Goal: Task Accomplishment & Management: Manage account settings

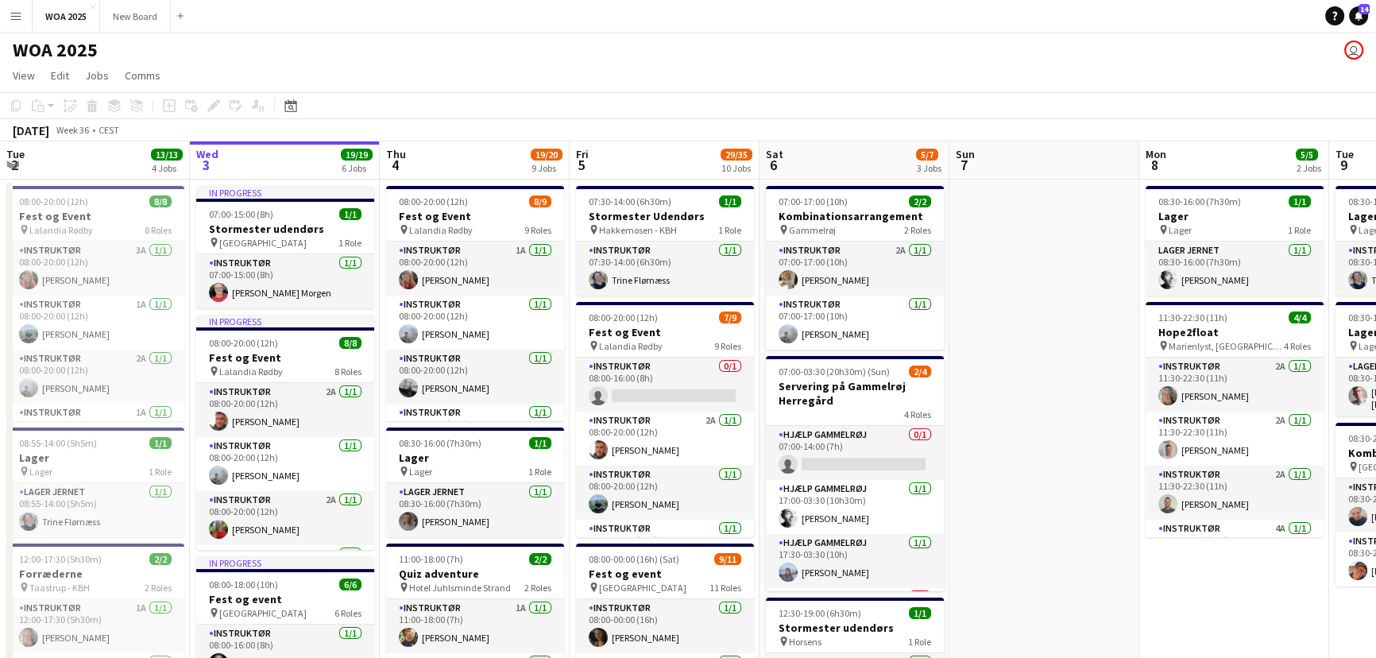
scroll to position [0, 477]
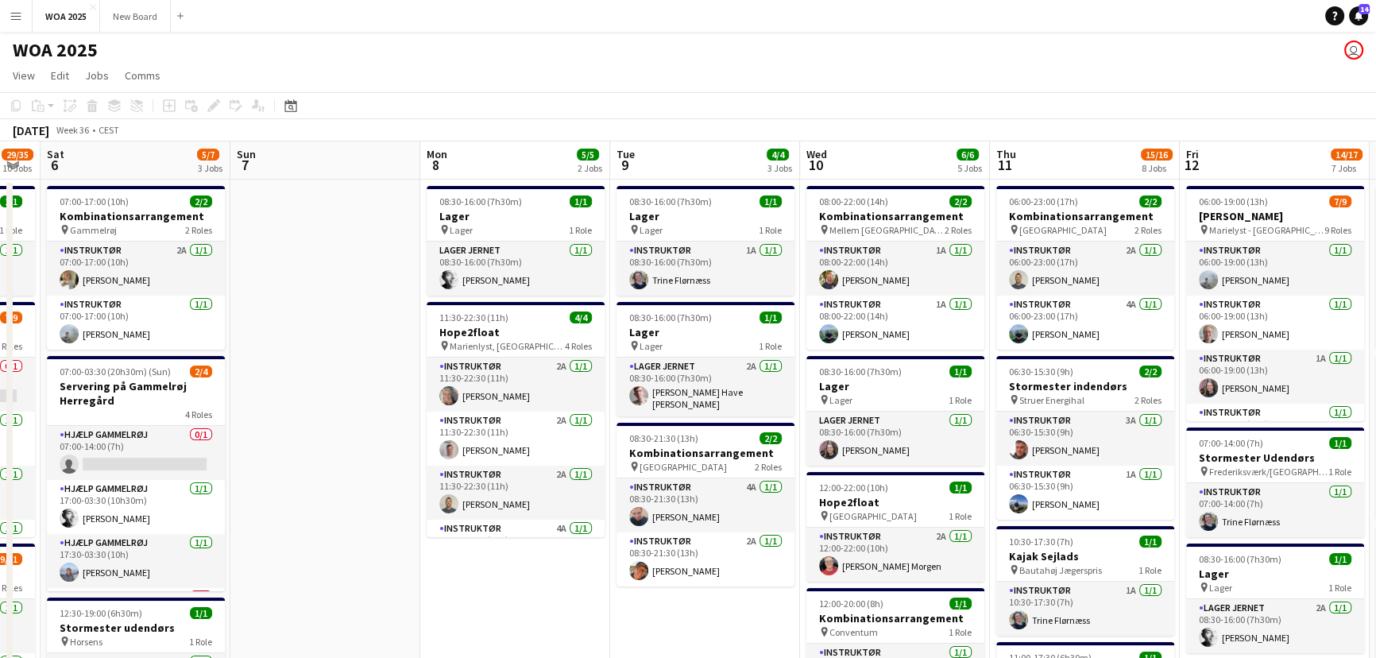
drag, startPoint x: 911, startPoint y: 603, endPoint x: 667, endPoint y: 588, distance: 243.6
click at [928, 256] on app-card-role "Instruktør 1A [DATE] 08:00-22:00 (14h) [PERSON_NAME]" at bounding box center [895, 269] width 178 height 54
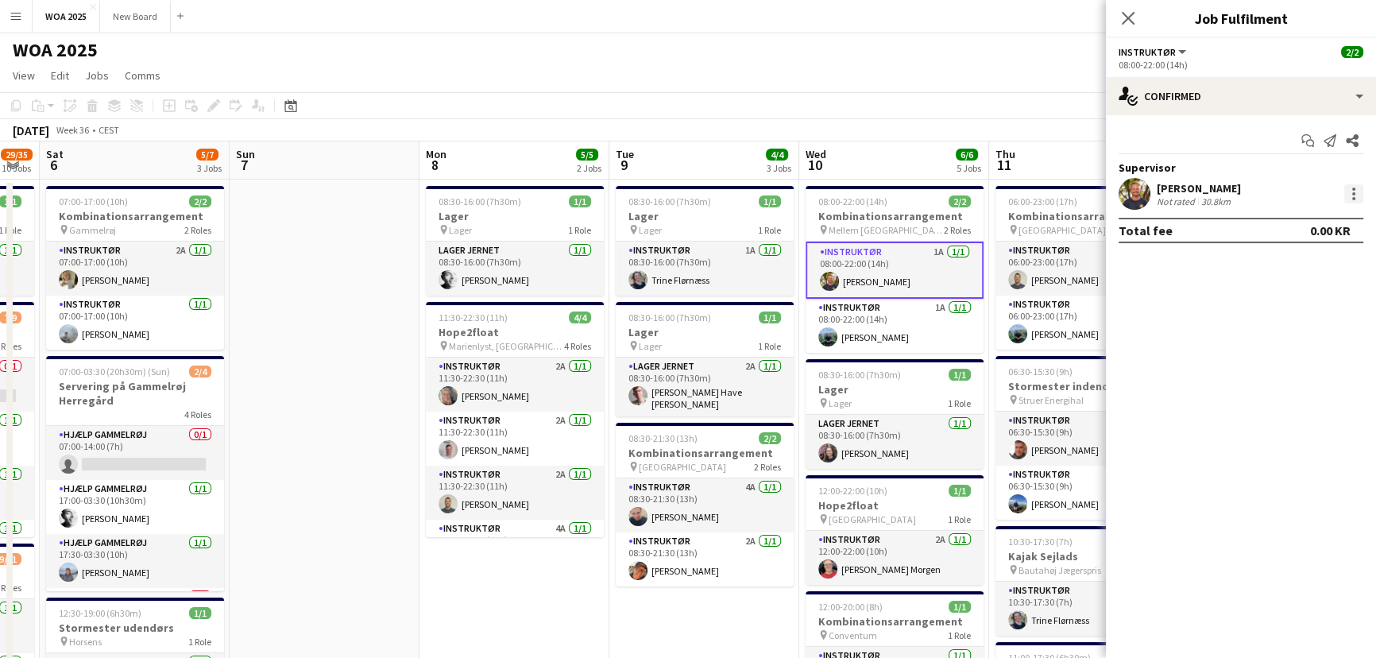
click at [1353, 192] on div at bounding box center [1353, 193] width 3 height 3
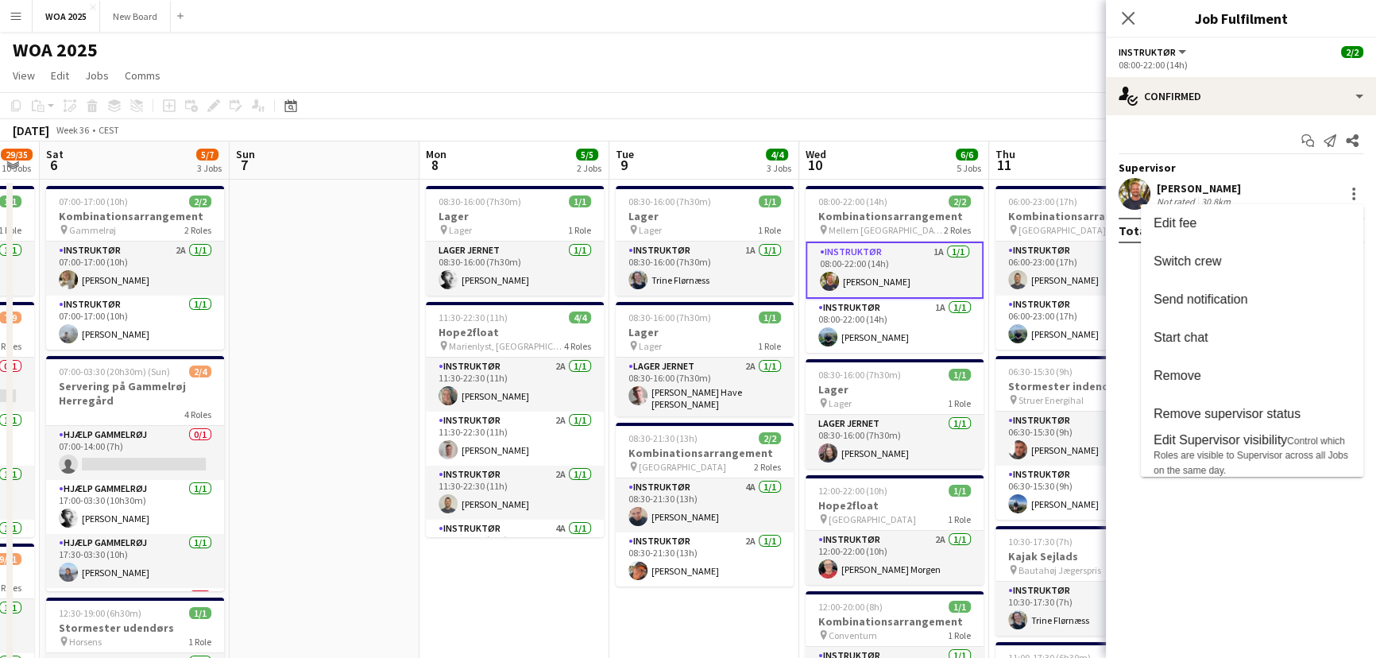
click at [961, 64] on div at bounding box center [688, 329] width 1376 height 658
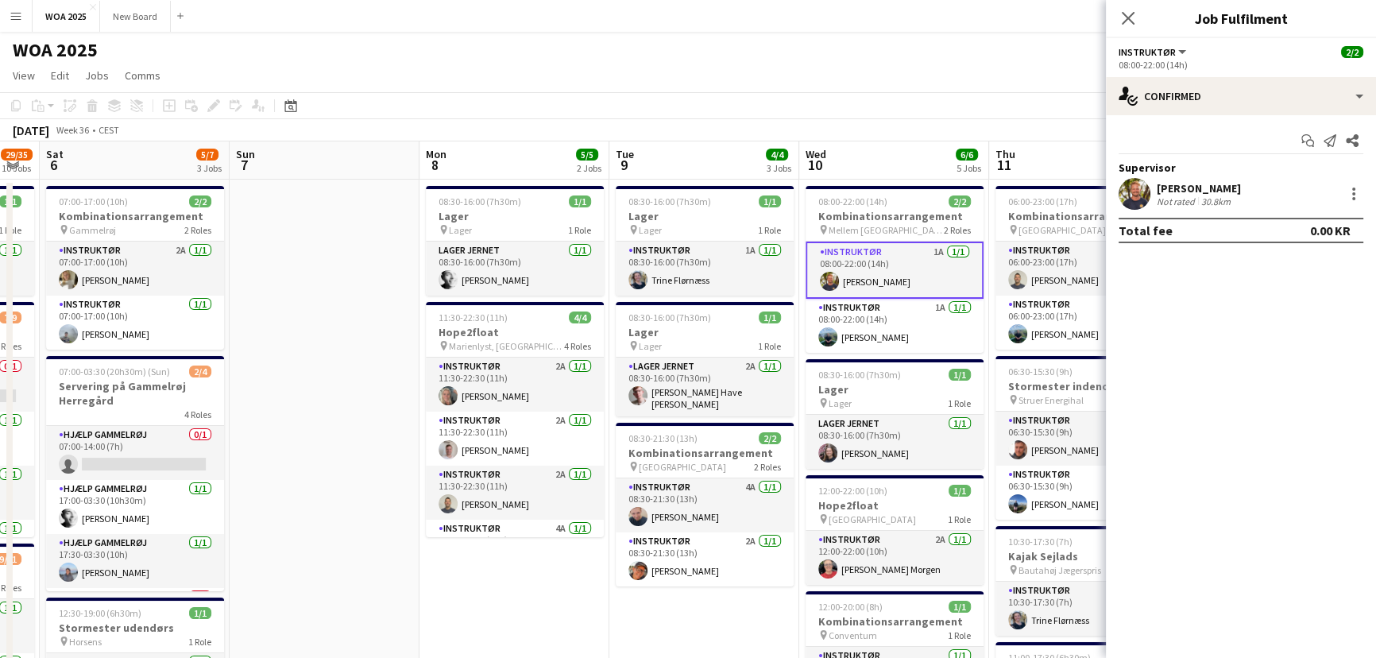
drag, startPoint x: 1011, startPoint y: 103, endPoint x: 837, endPoint y: 87, distance: 174.7
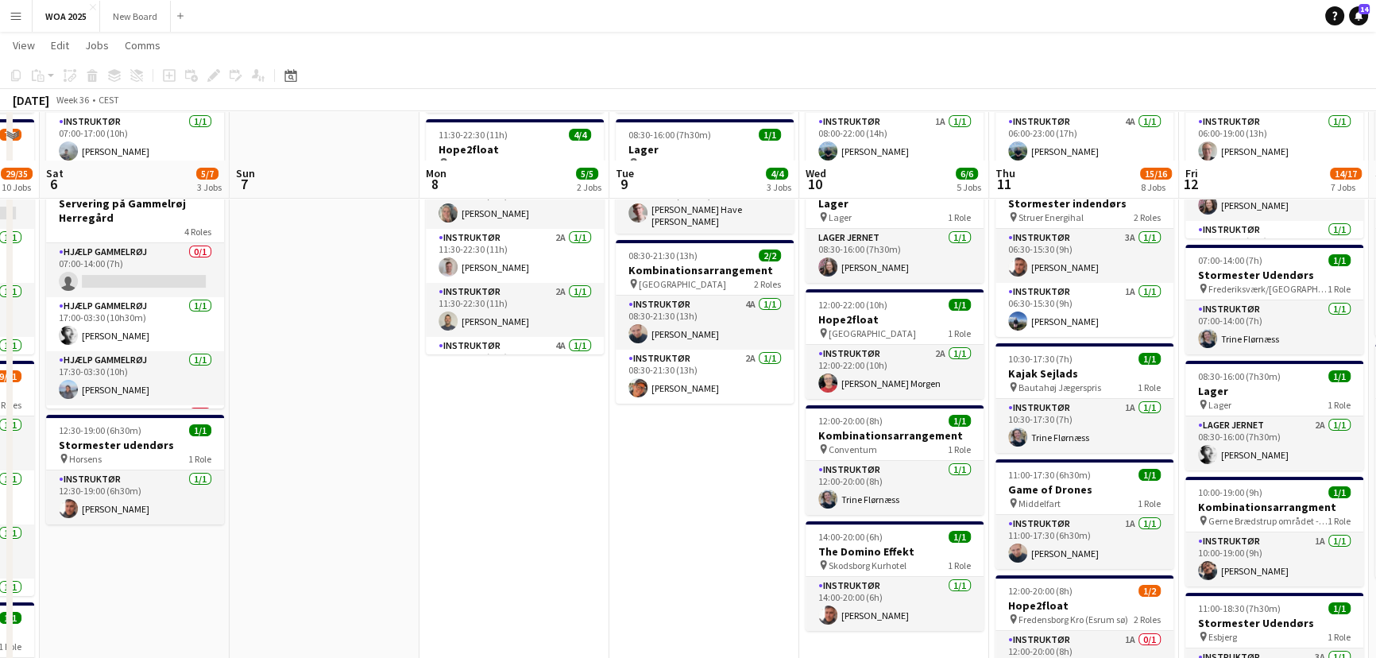
scroll to position [2, 0]
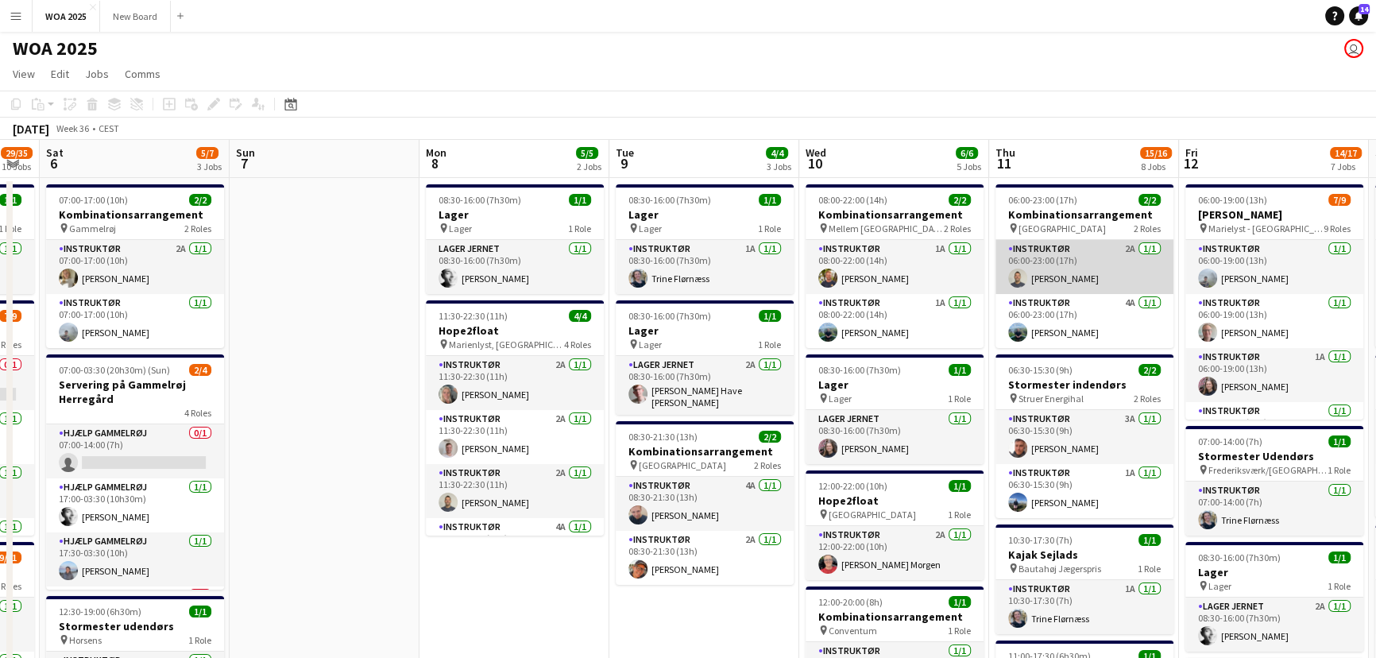
click at [1101, 269] on app-card-role "Instruktør 2A [DATE] 06:00-23:00 (17h) [PERSON_NAME]" at bounding box center [1085, 267] width 178 height 54
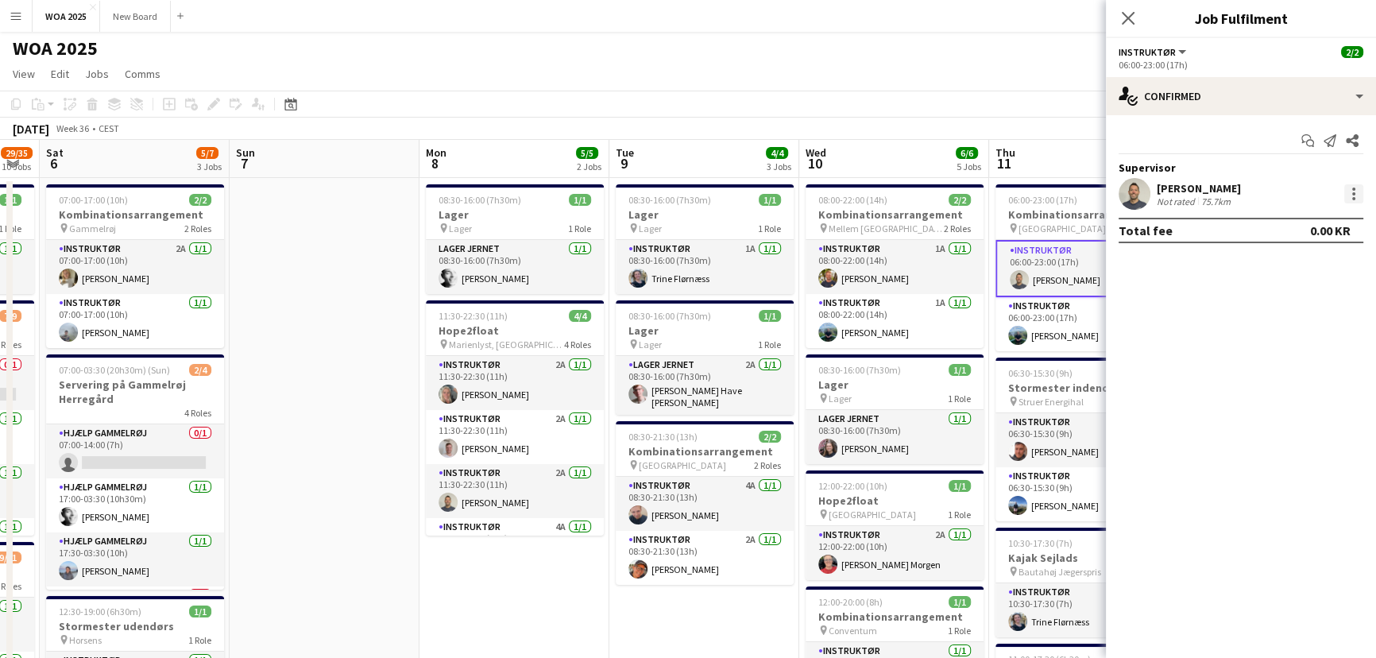
click at [1353, 190] on div at bounding box center [1353, 189] width 3 height 3
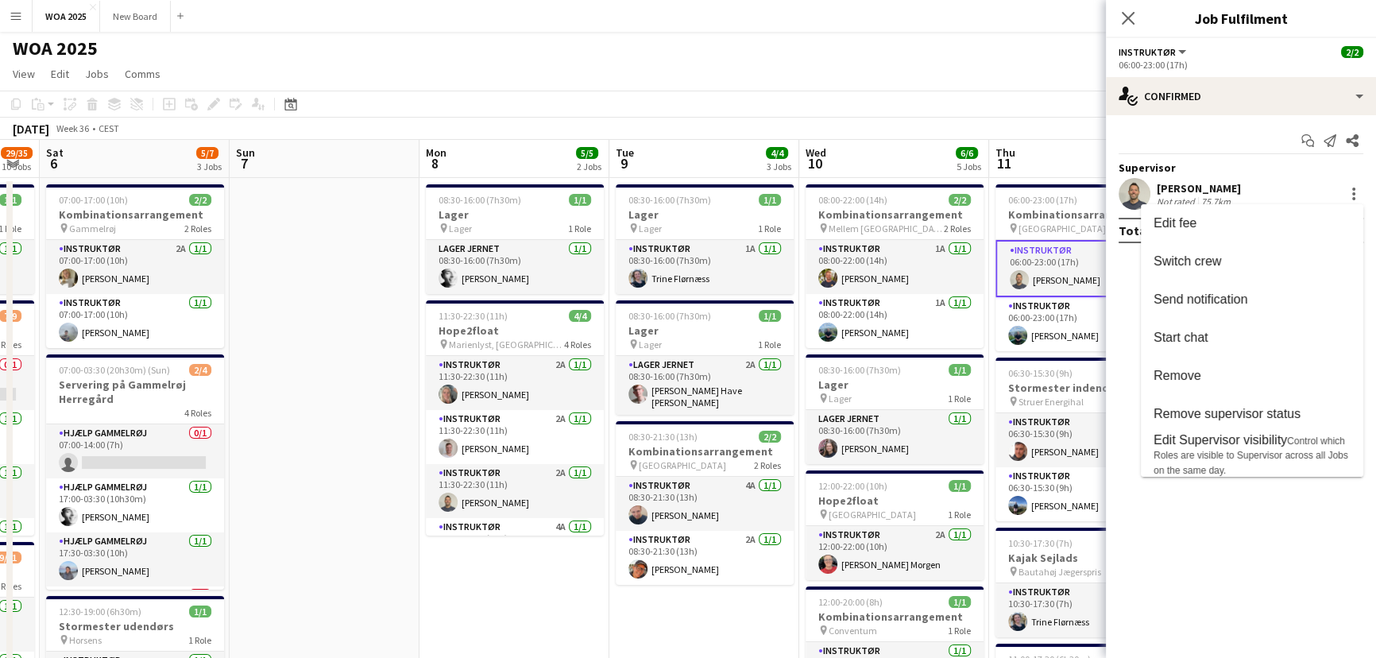
click at [1054, 72] on div at bounding box center [688, 329] width 1376 height 658
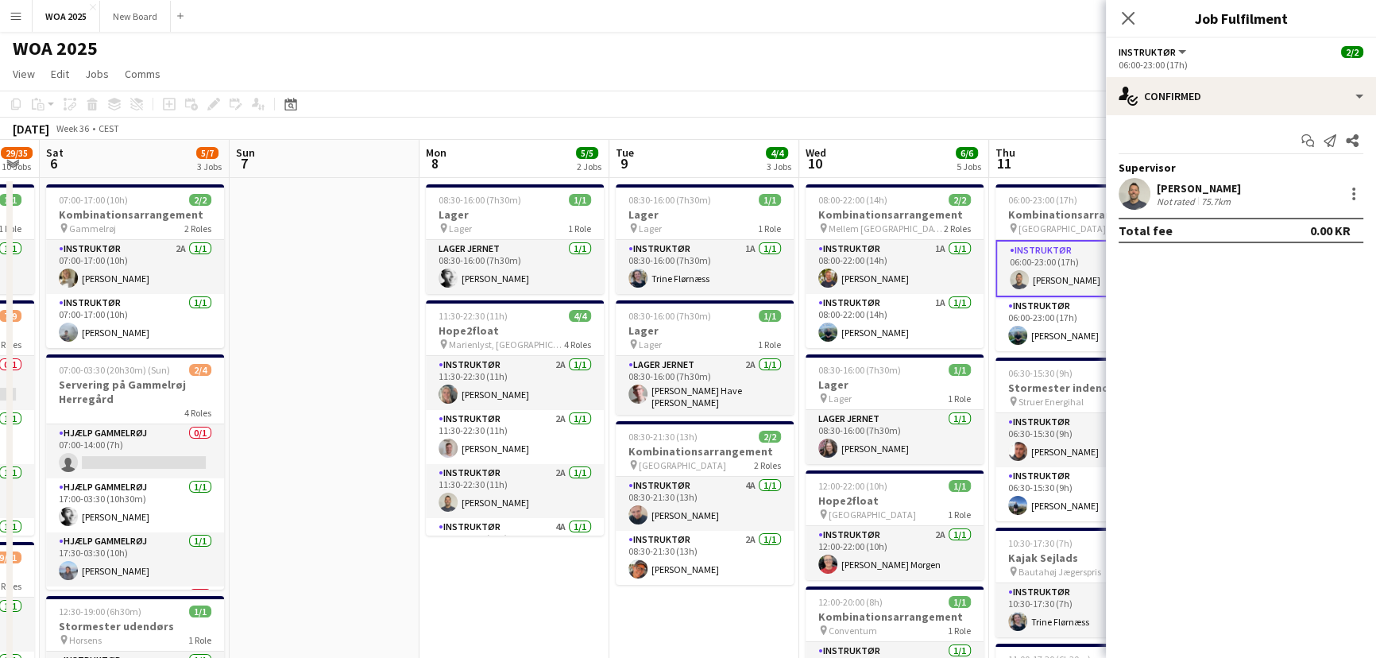
click at [1046, 58] on div "WOA 2025 user" at bounding box center [688, 45] width 1376 height 30
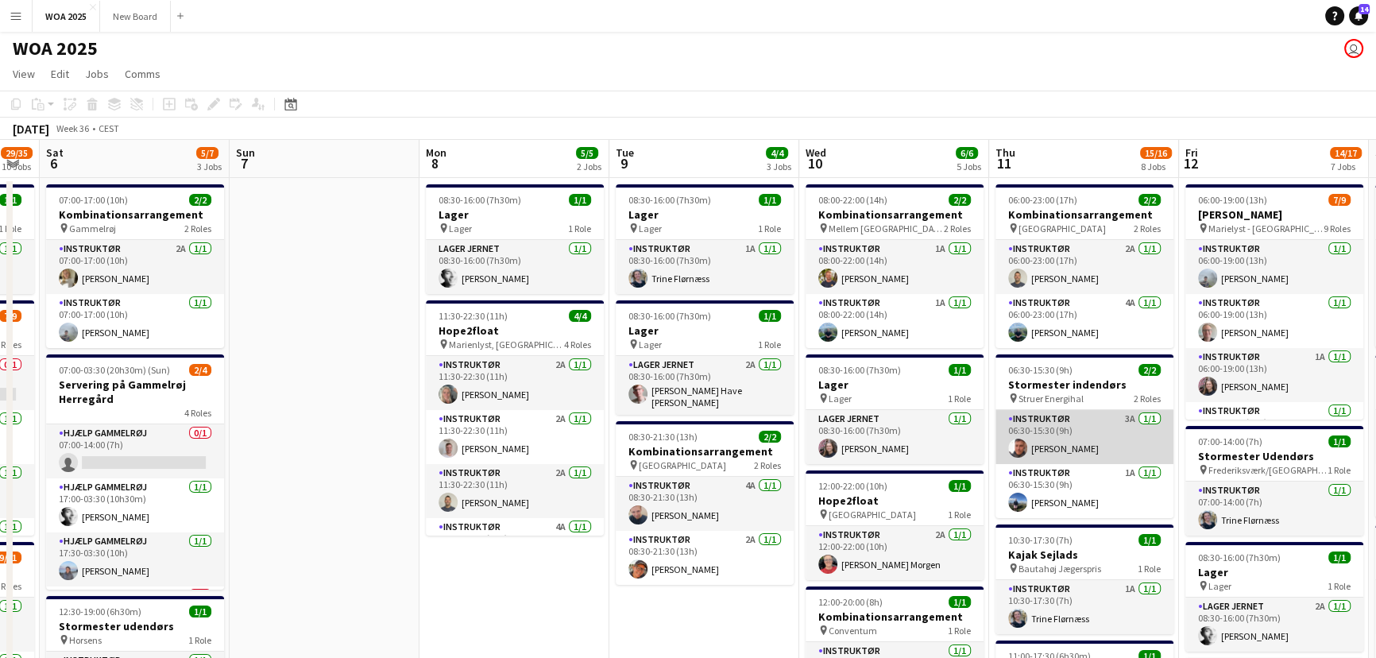
click at [1120, 439] on app-card-role "Instruktør 3A [DATE] 06:30-15:30 (9h) [PERSON_NAME]" at bounding box center [1085, 437] width 178 height 54
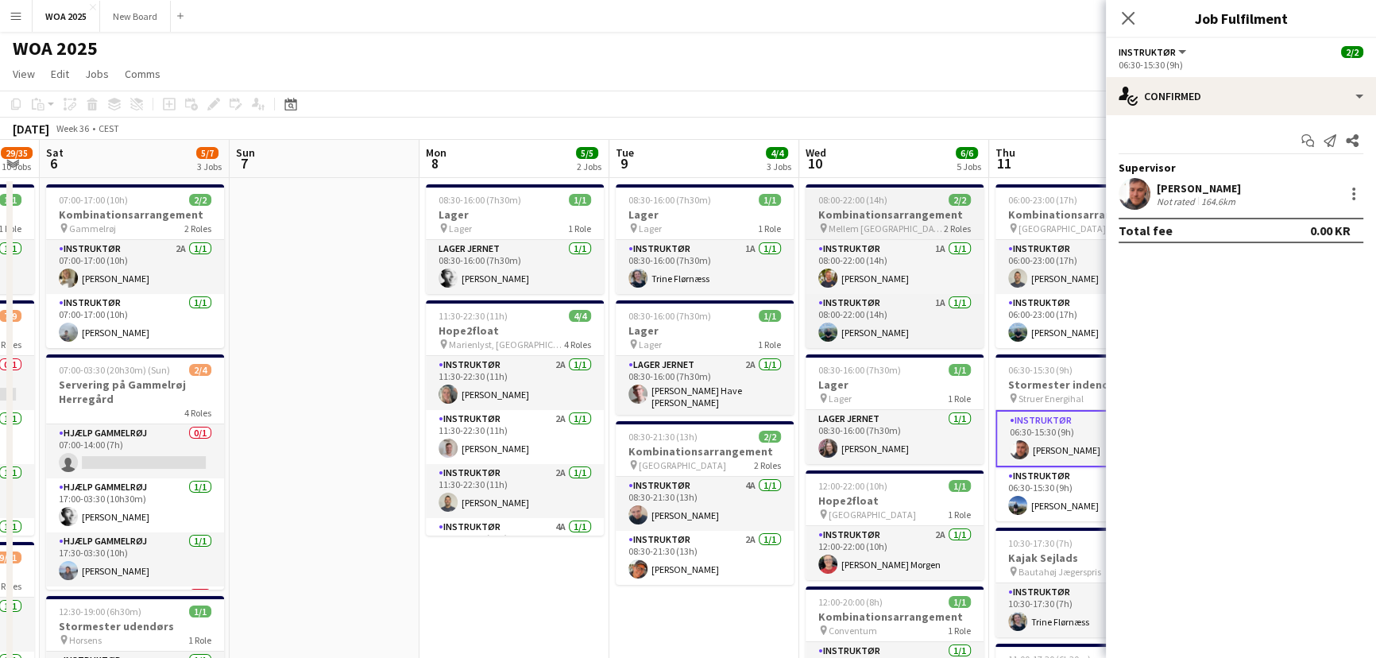
click at [927, 217] on h3 "Kombinationsarrangement" at bounding box center [895, 214] width 178 height 14
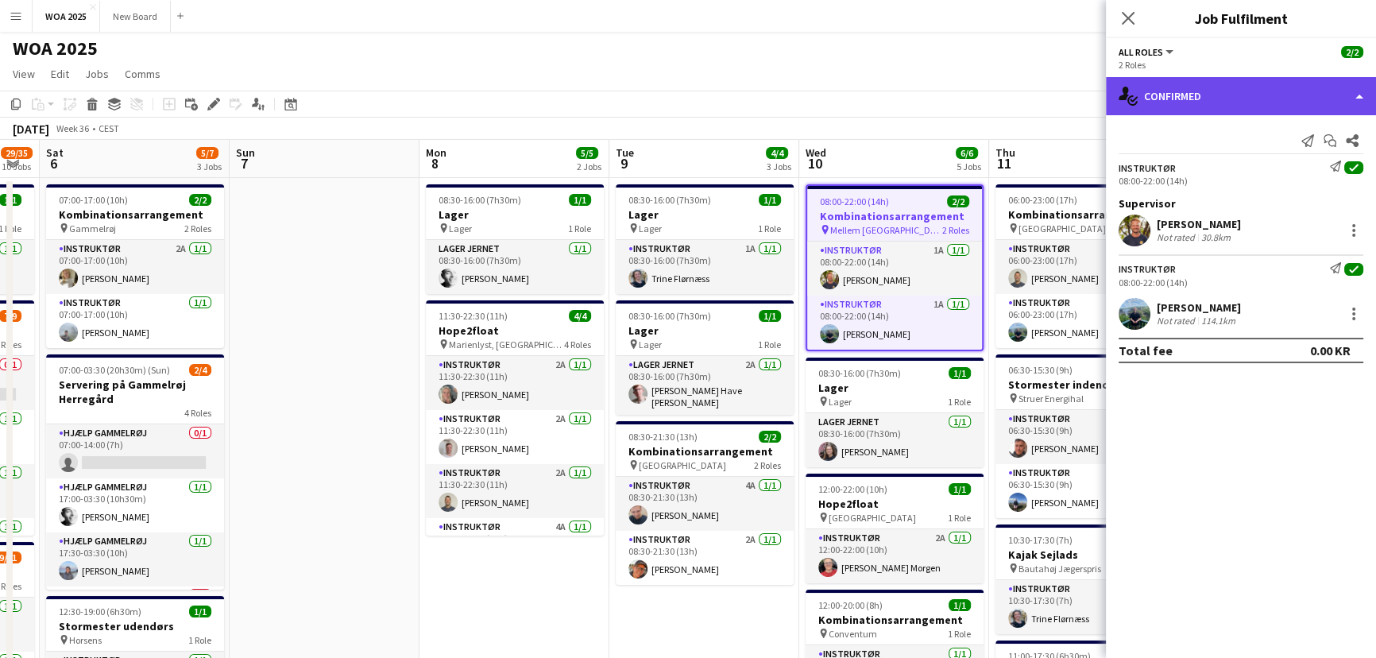
click at [1242, 100] on div "single-neutral-actions-check-2 Confirmed" at bounding box center [1241, 96] width 270 height 38
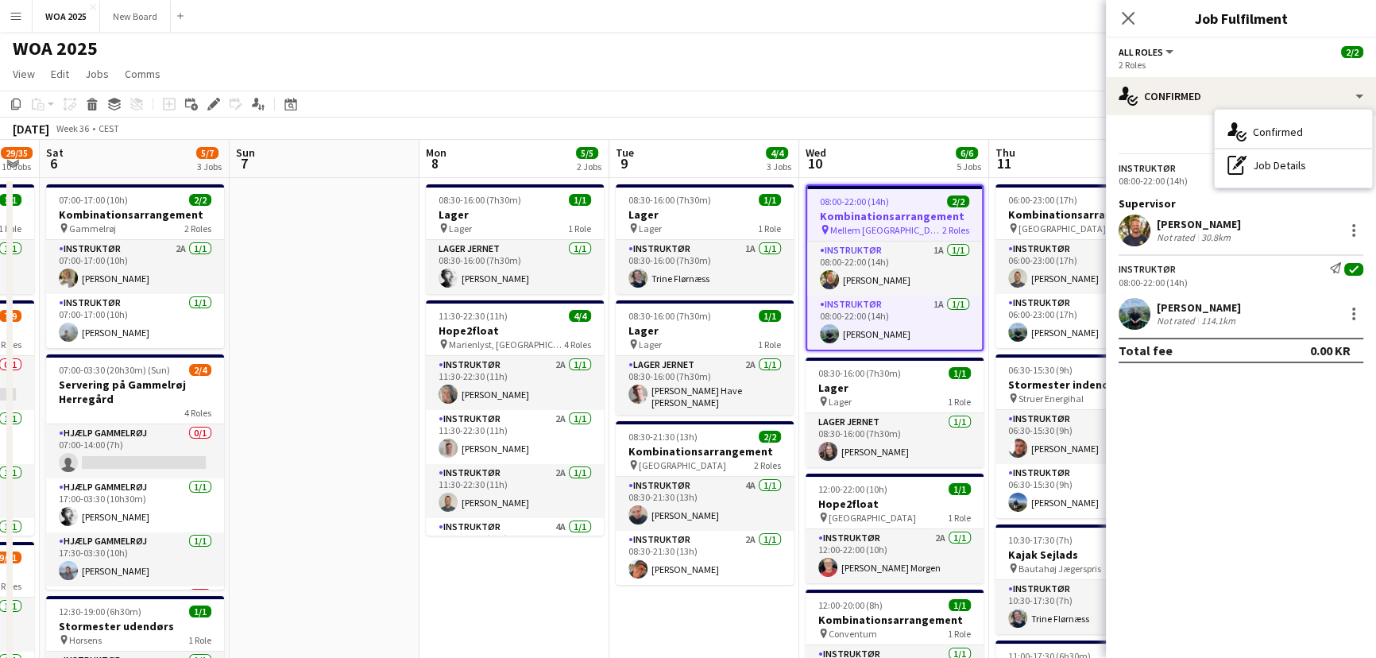
click at [960, 96] on app-toolbar "Copy Paste Paste Ctrl+V Paste with crew Ctrl+Shift+V Paste linked Job [GEOGRAPH…" at bounding box center [688, 104] width 1376 height 27
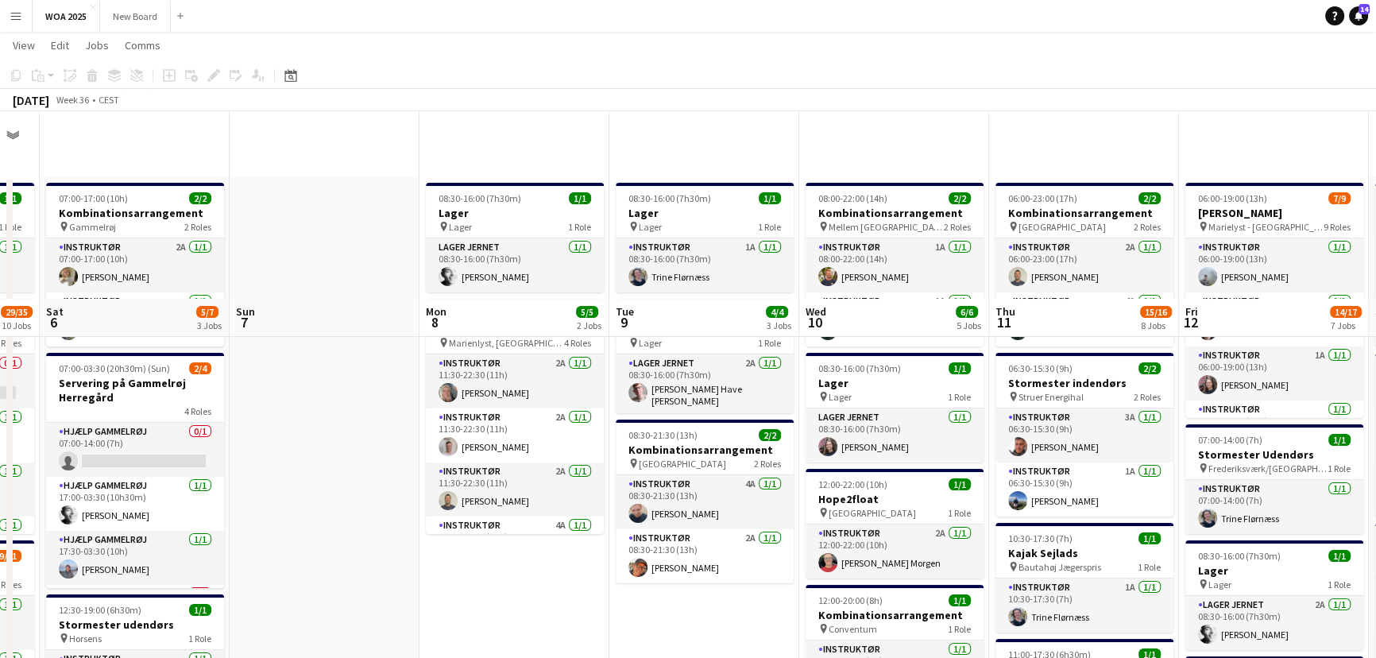
scroll to position [189, 0]
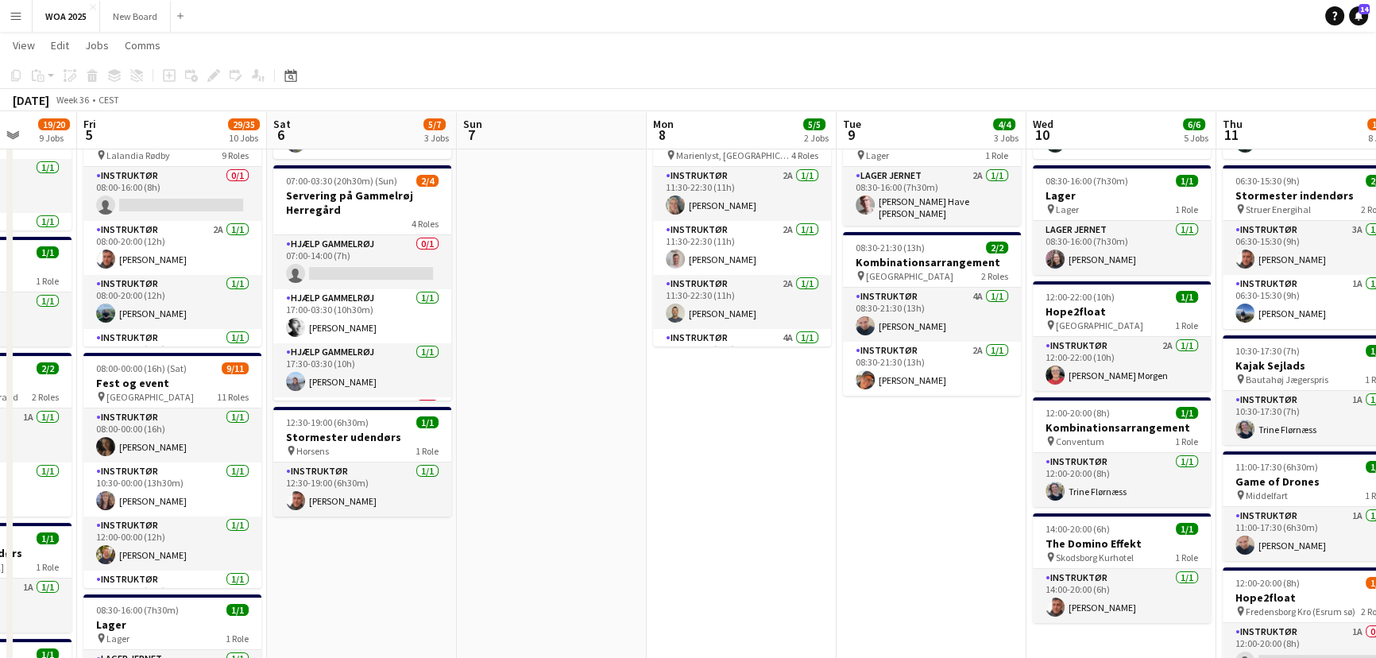
drag, startPoint x: 345, startPoint y: 482, endPoint x: 580, endPoint y: 509, distance: 236.7
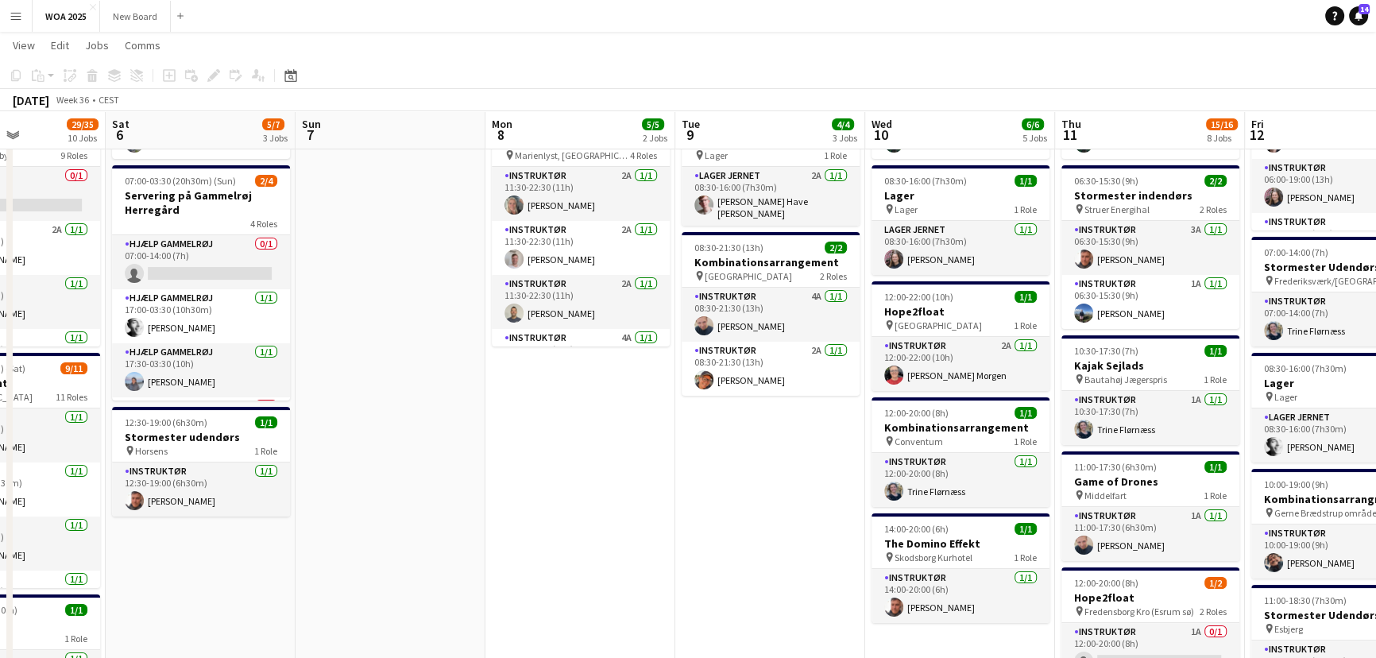
scroll to position [0, 662]
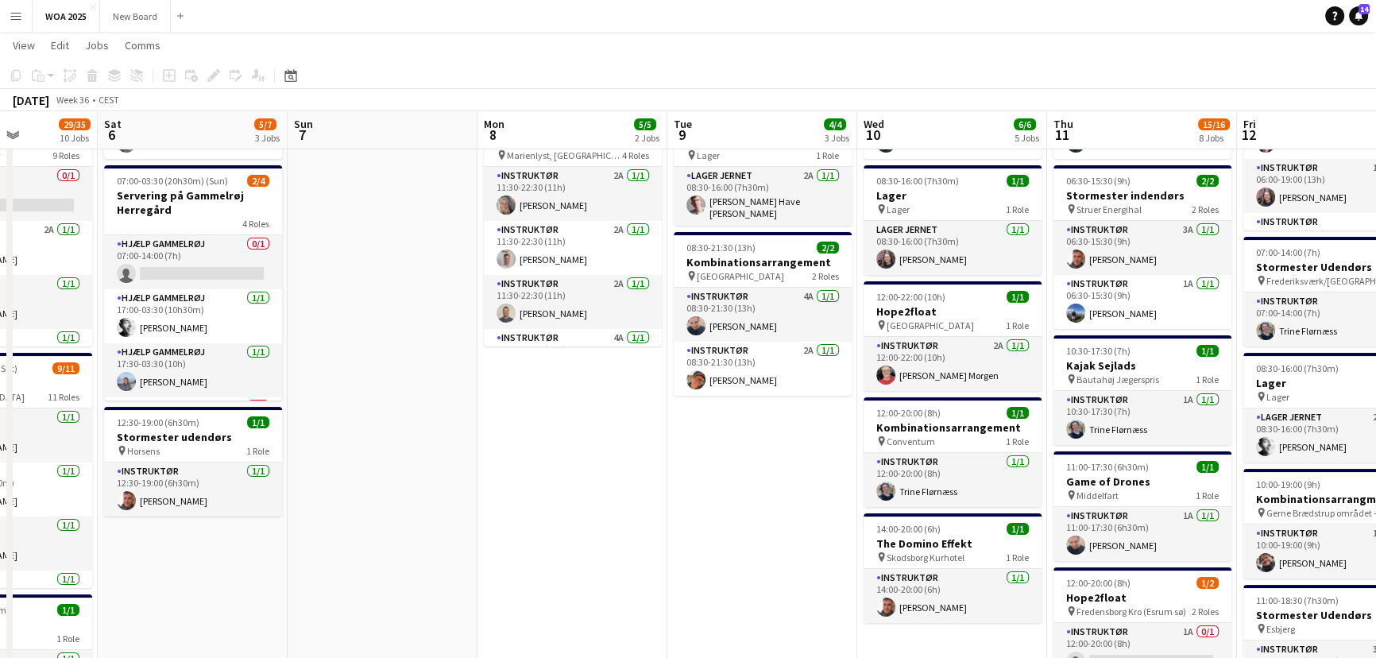
drag, startPoint x: 956, startPoint y: 492, endPoint x: 778, endPoint y: 486, distance: 178.1
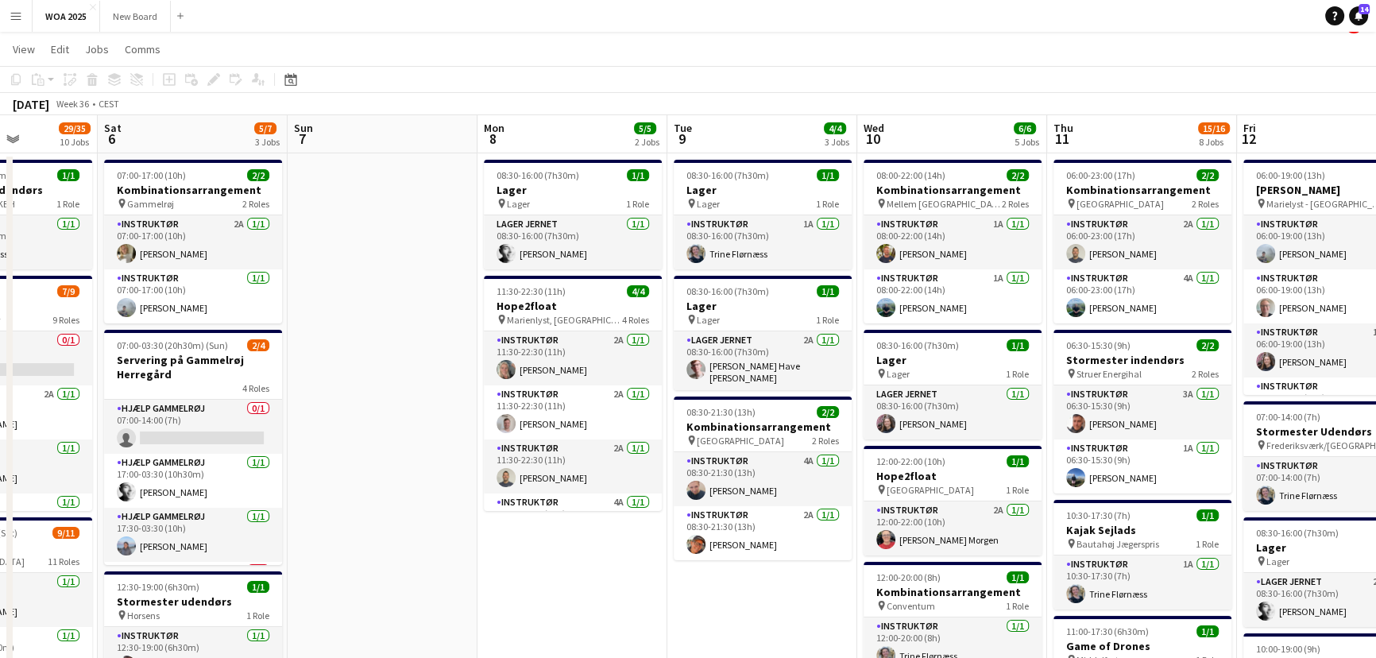
scroll to position [0, 0]
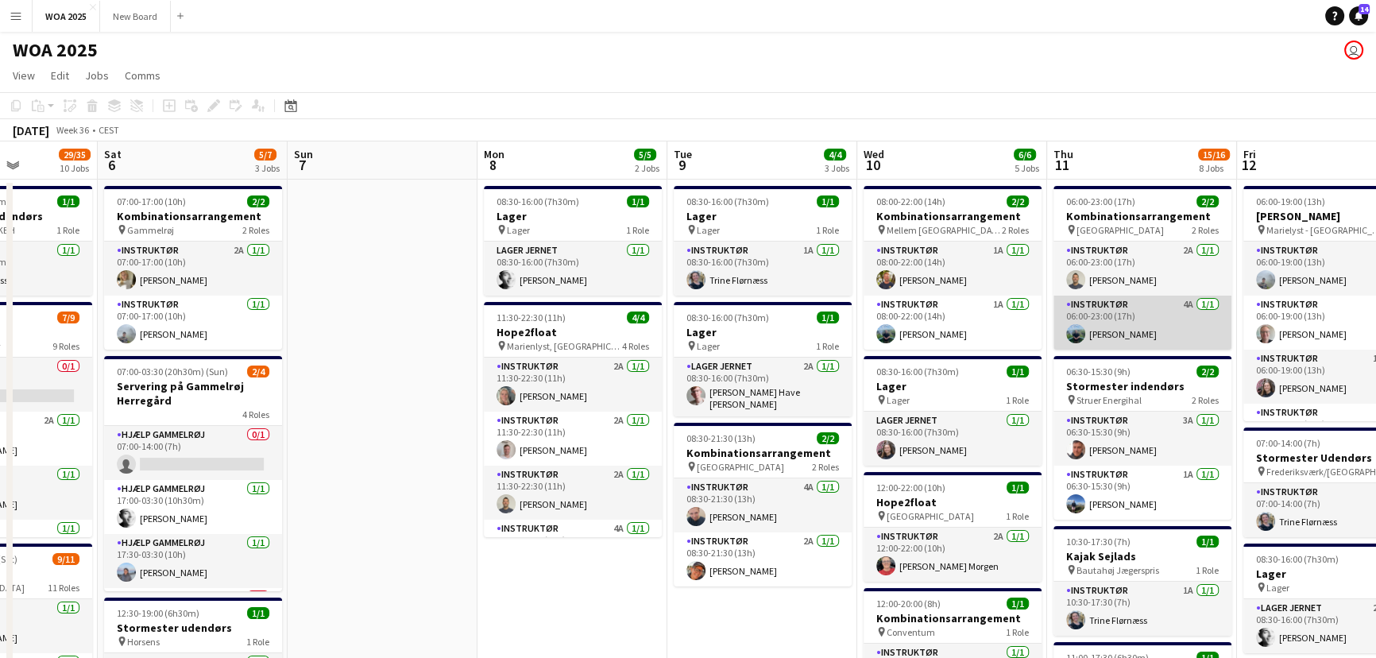
click at [1174, 326] on app-card-role "Instruktør 4A [DATE] 06:00-23:00 (17h) [PERSON_NAME]" at bounding box center [1143, 323] width 178 height 54
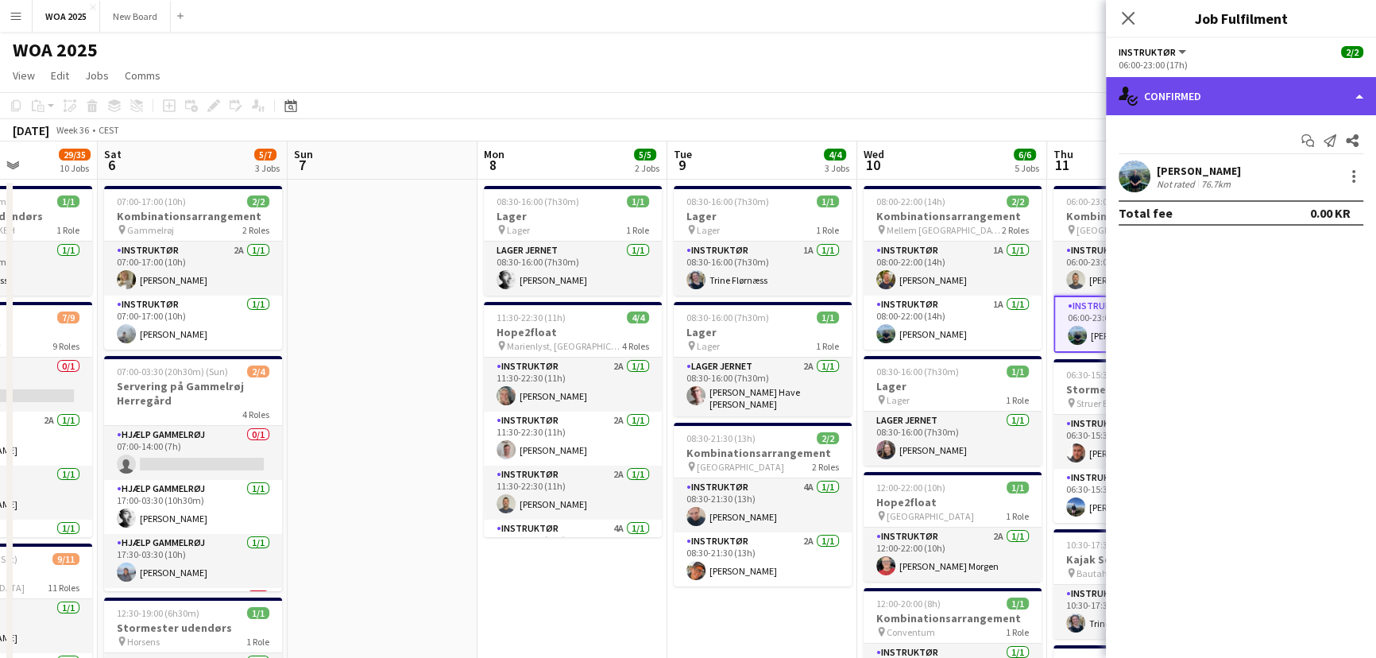
click at [1360, 104] on div "single-neutral-actions-check-2 Confirmed" at bounding box center [1241, 96] width 270 height 38
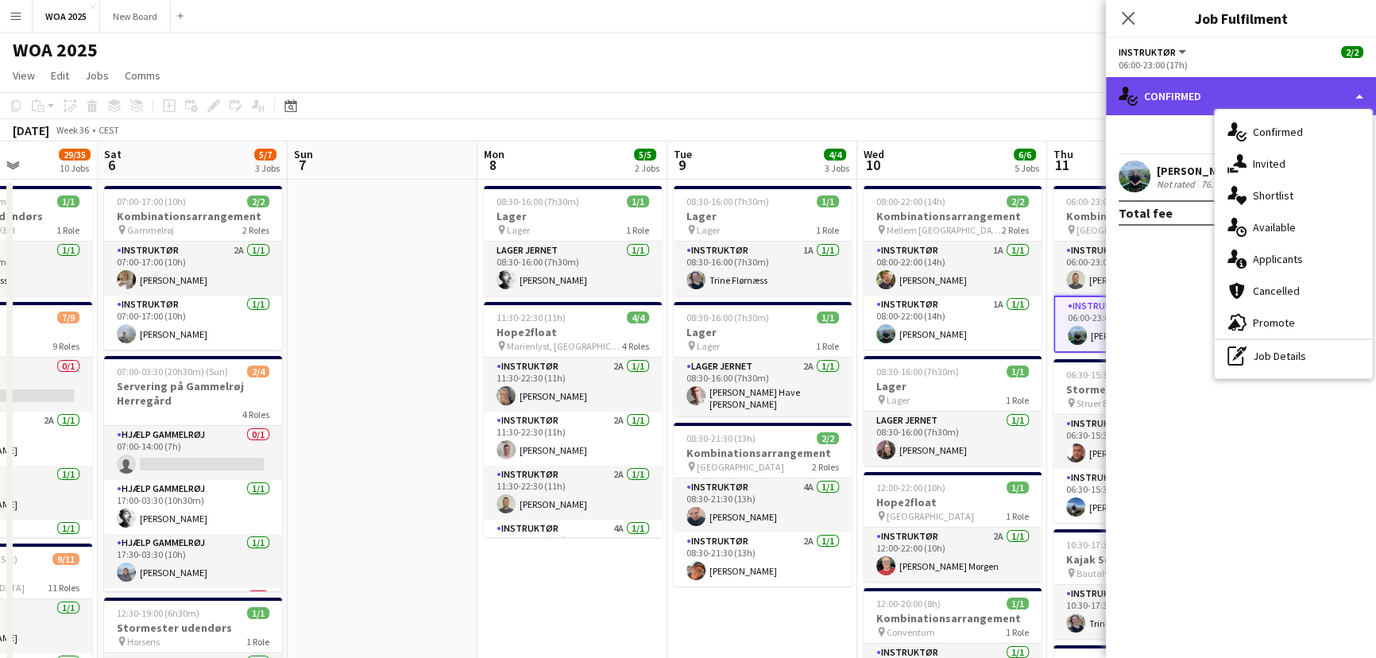
click at [1360, 104] on div "single-neutral-actions-check-2 Confirmed" at bounding box center [1241, 96] width 270 height 38
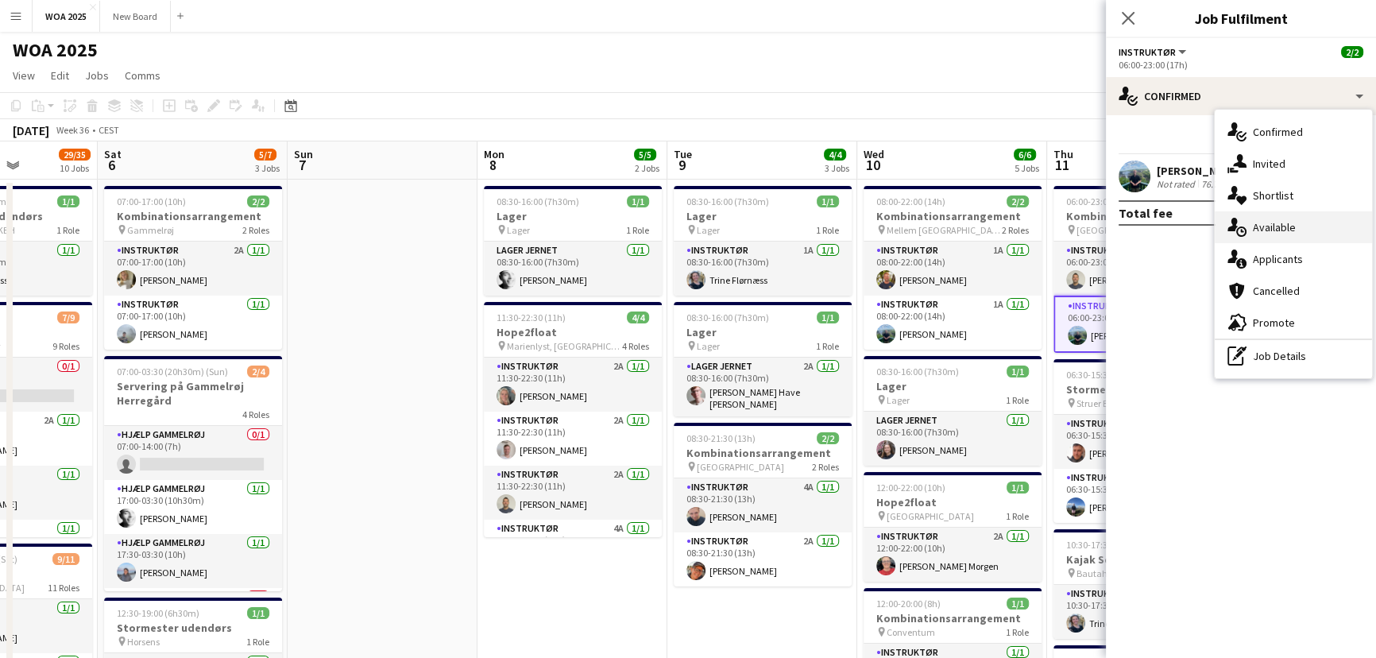
click at [1317, 232] on div "single-neutral-actions-upload Available" at bounding box center [1293, 227] width 157 height 32
click at [1317, 657] on mat-expansion-panel "users Available Filter Sort asc No available crew Rating: 0 - 5 0 5 Distance: 1…" at bounding box center [1241, 658] width 270 height 0
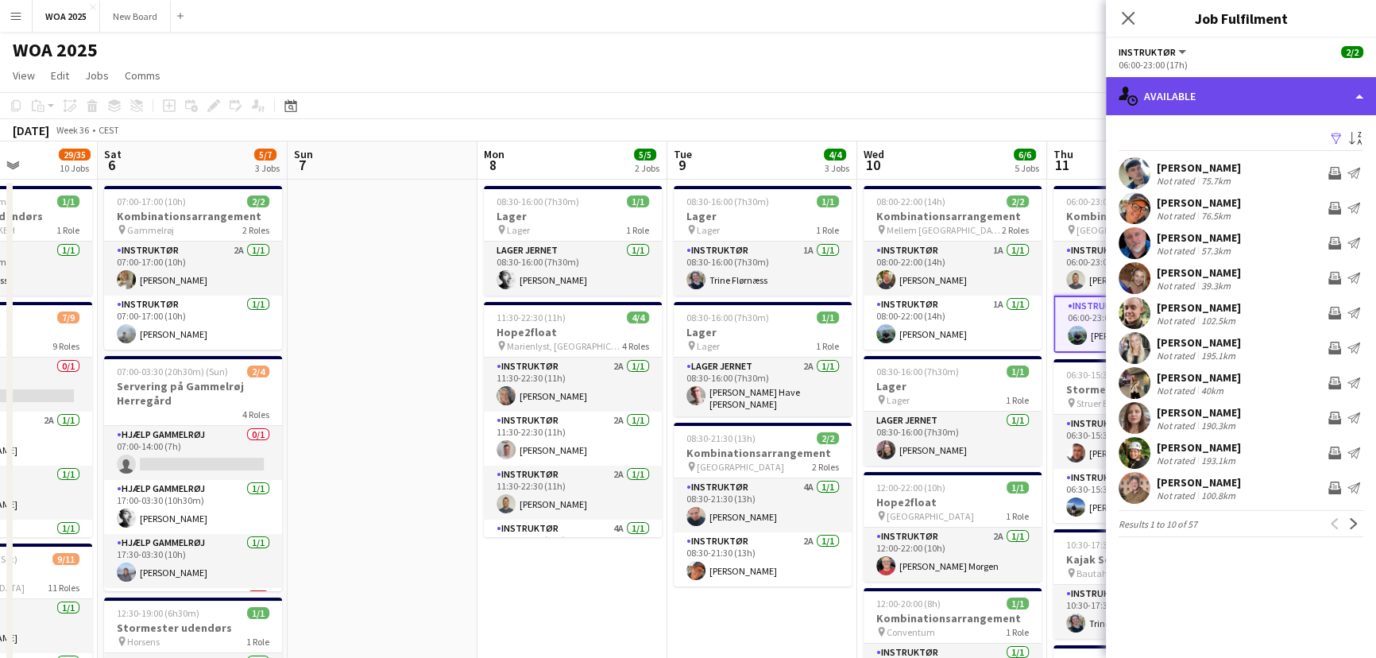
click at [1298, 99] on div "single-neutral-actions-upload Available" at bounding box center [1241, 96] width 270 height 38
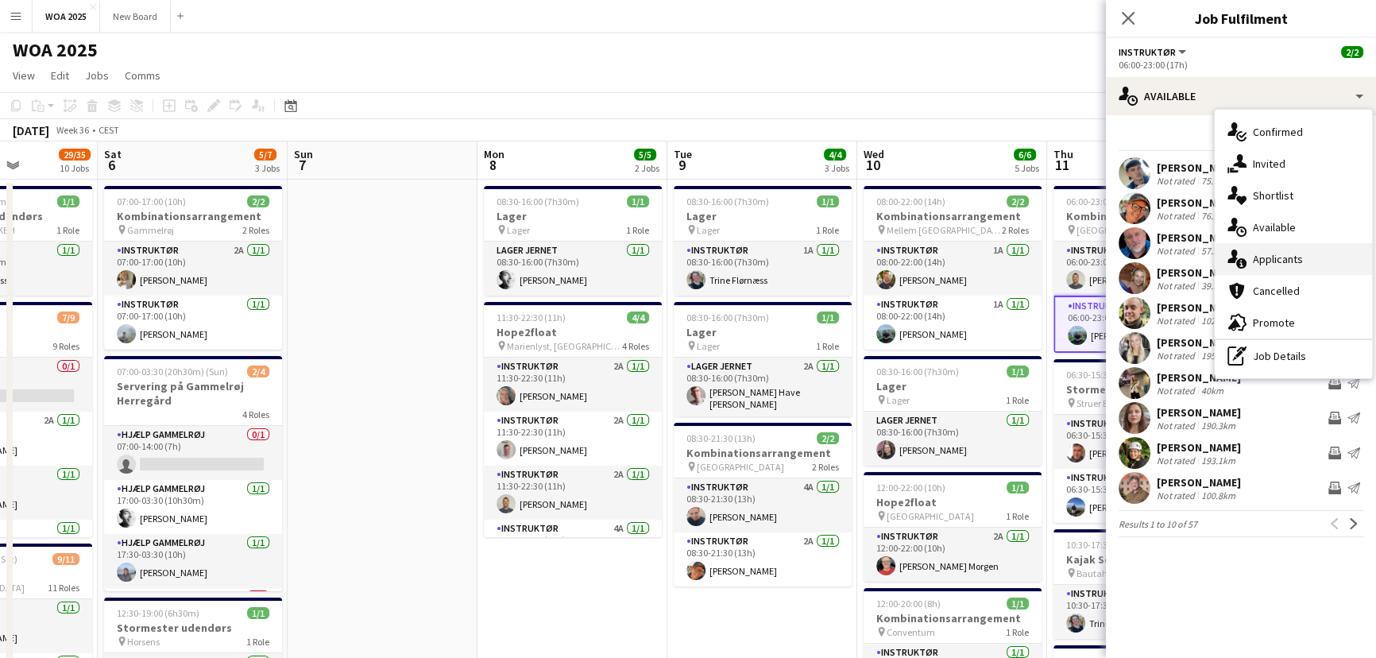
click at [1333, 257] on div "single-neutral-actions-information Applicants" at bounding box center [1293, 259] width 157 height 32
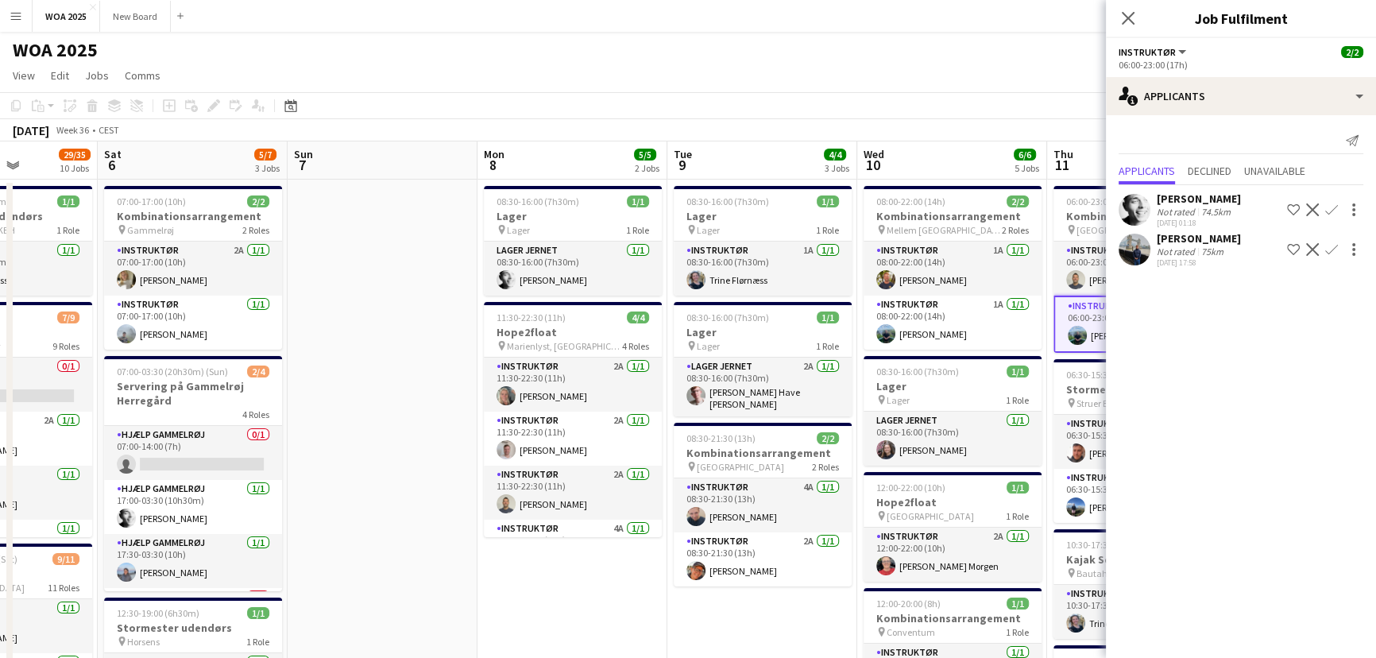
click at [1058, 111] on app-toolbar "Copy Paste Paste Ctrl+V Paste with crew Ctrl+Shift+V Paste linked Job [GEOGRAPH…" at bounding box center [688, 105] width 1376 height 27
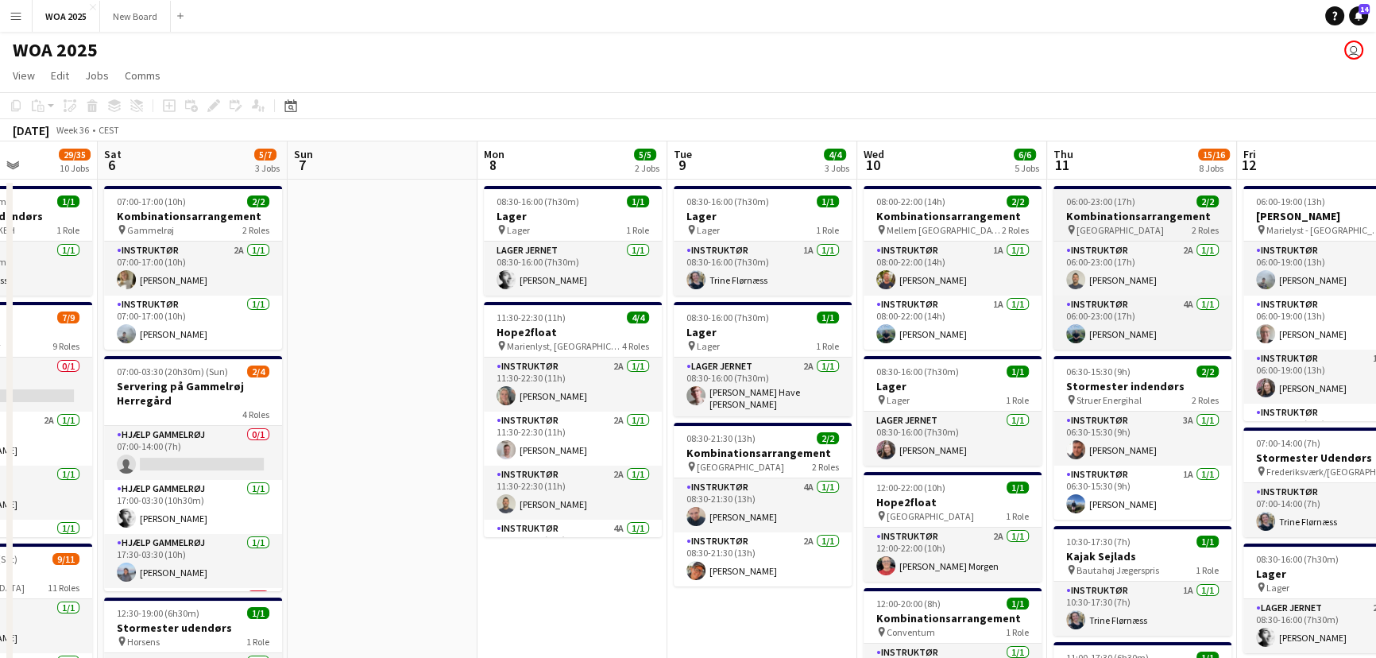
click at [1149, 219] on h3 "Kombinationsarrangement" at bounding box center [1143, 216] width 178 height 14
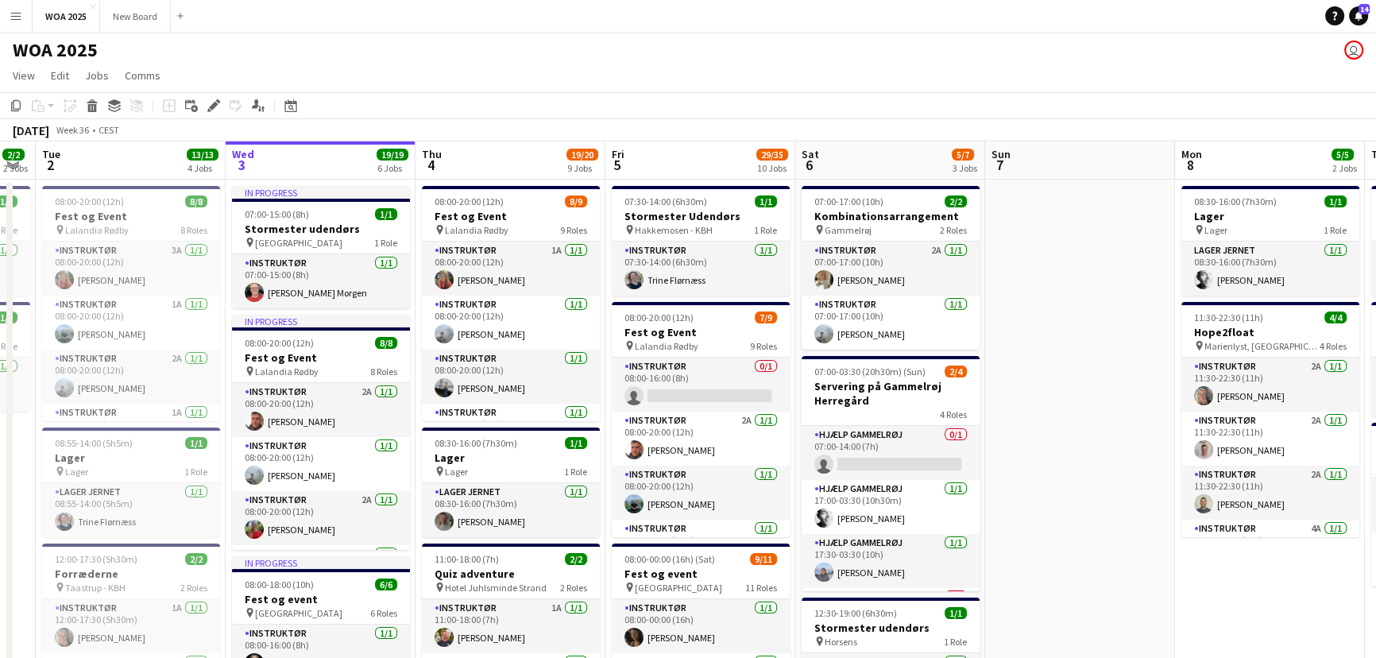
scroll to position [0, 343]
drag, startPoint x: 445, startPoint y: 288, endPoint x: 1143, endPoint y: 340, distance: 700.4
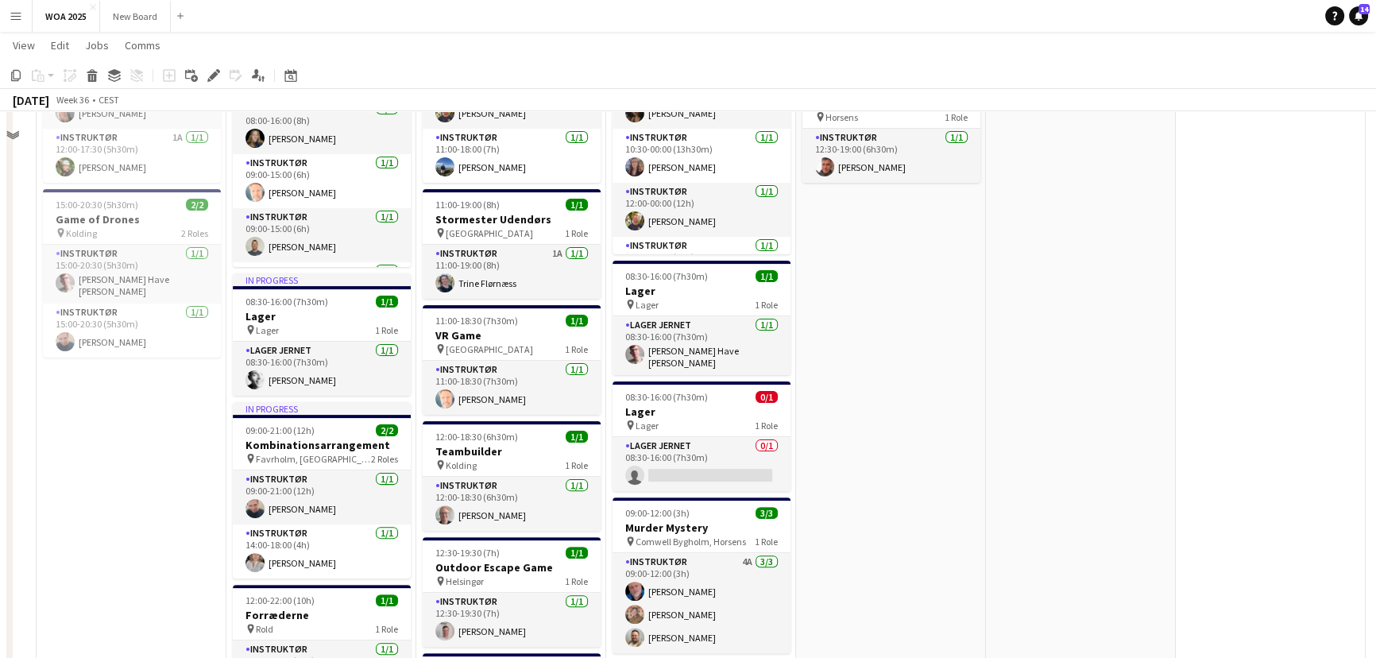
scroll to position [455, 0]
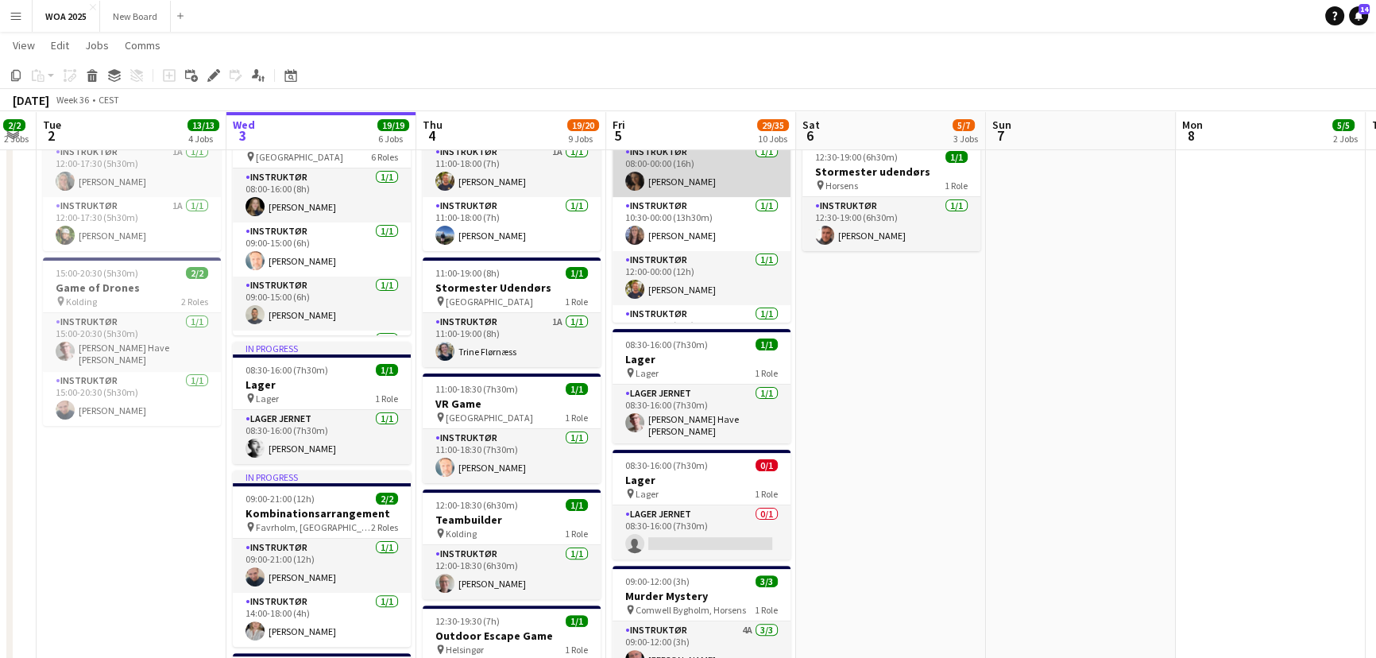
click at [666, 184] on app-card-role "Instruktør [DATE] 08:00-00:00 (16h) [PERSON_NAME]" at bounding box center [702, 170] width 178 height 54
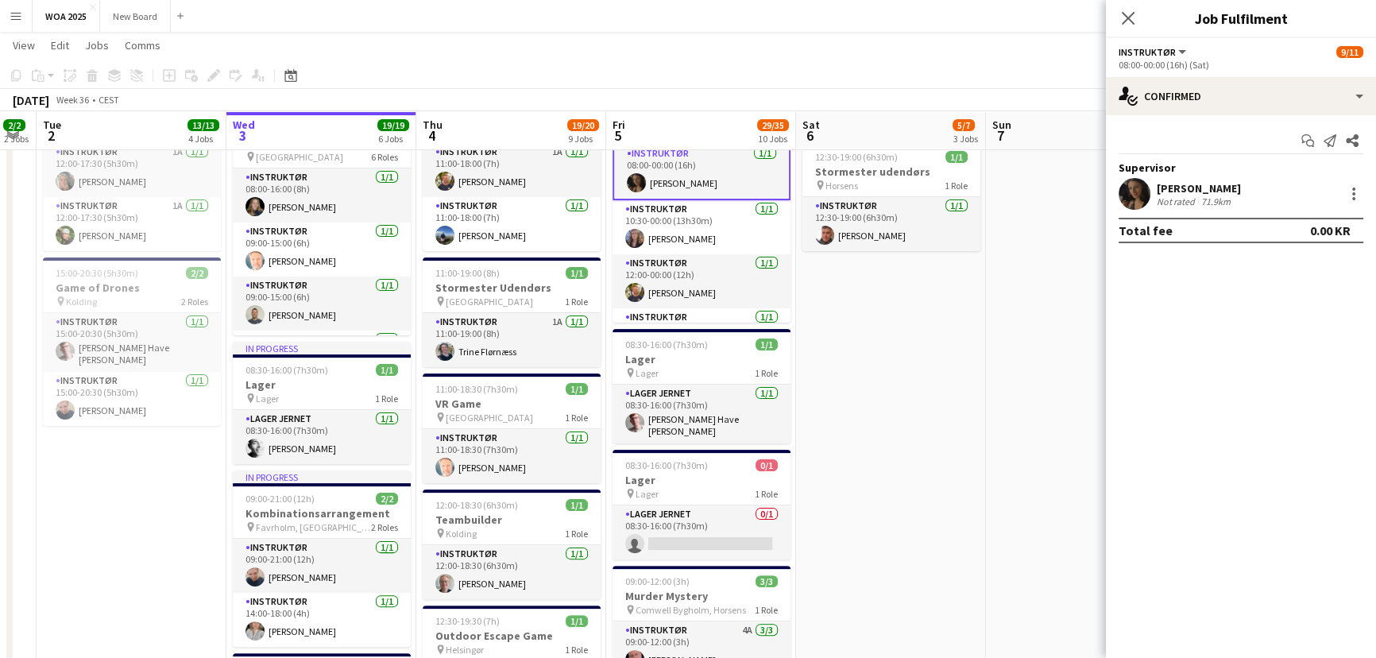
click at [1197, 183] on div "[PERSON_NAME]" at bounding box center [1199, 188] width 84 height 14
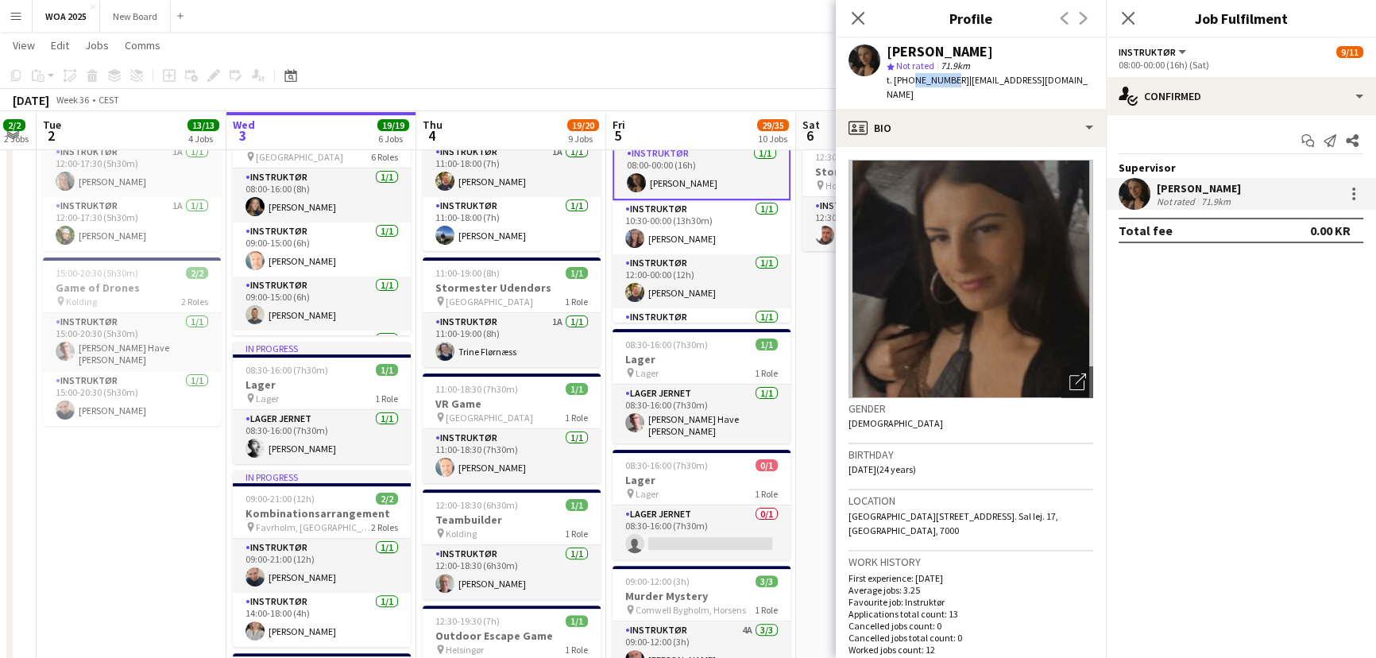
drag, startPoint x: 946, startPoint y: 79, endPoint x: 909, endPoint y: 80, distance: 36.6
click at [909, 80] on span "t. [PHONE_NUMBER]" at bounding box center [928, 80] width 83 height 12
copy span "23472162"
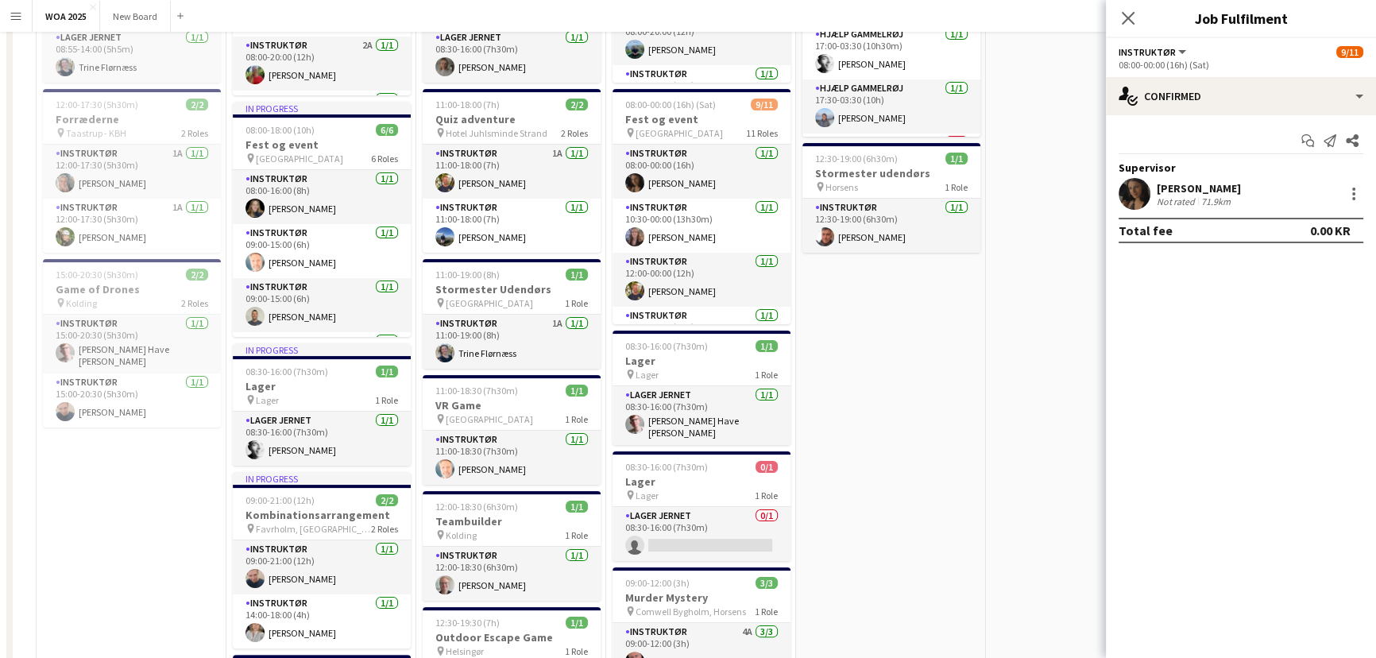
scroll to position [0, 0]
